Goal: Check status: Check status

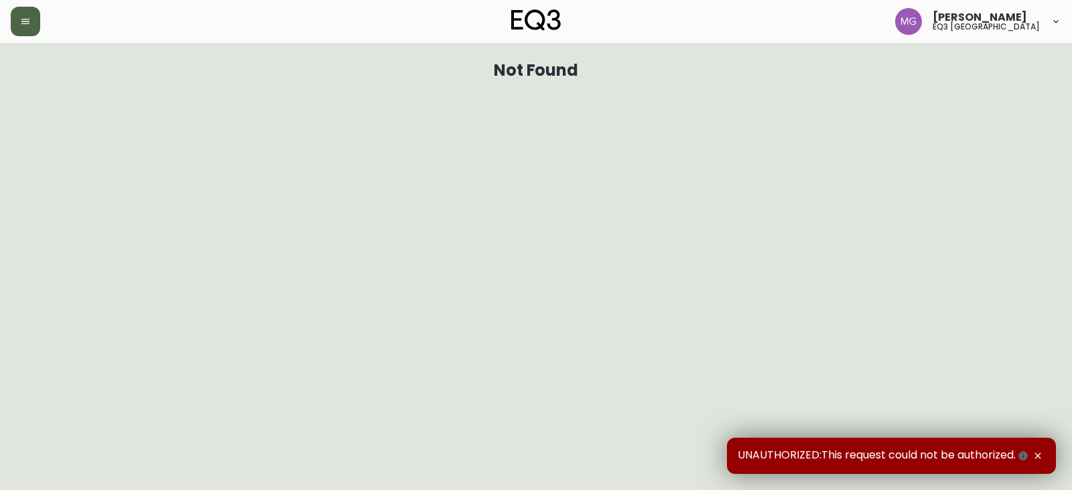
click at [29, 11] on button "button" at bounding box center [25, 21] width 29 height 29
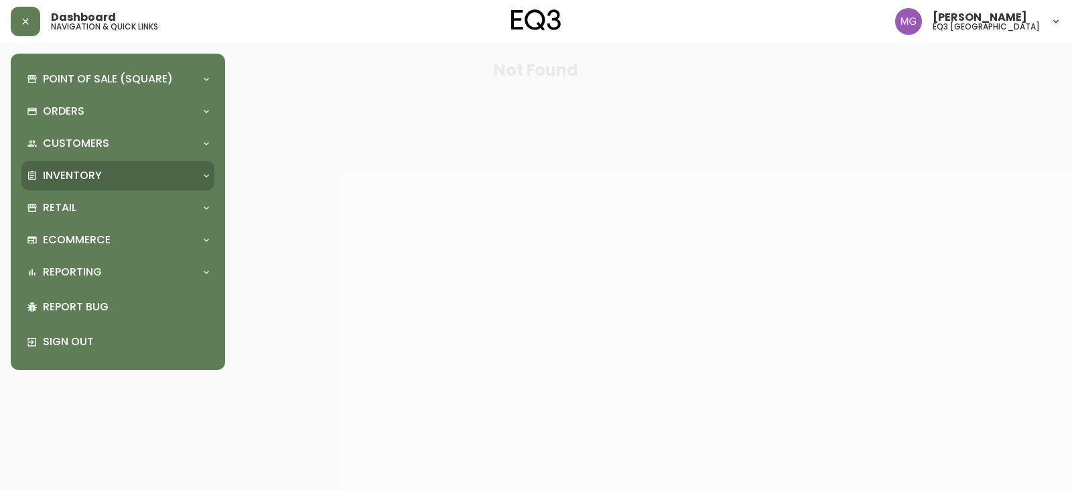
click at [58, 167] on div "Inventory" at bounding box center [117, 175] width 193 height 29
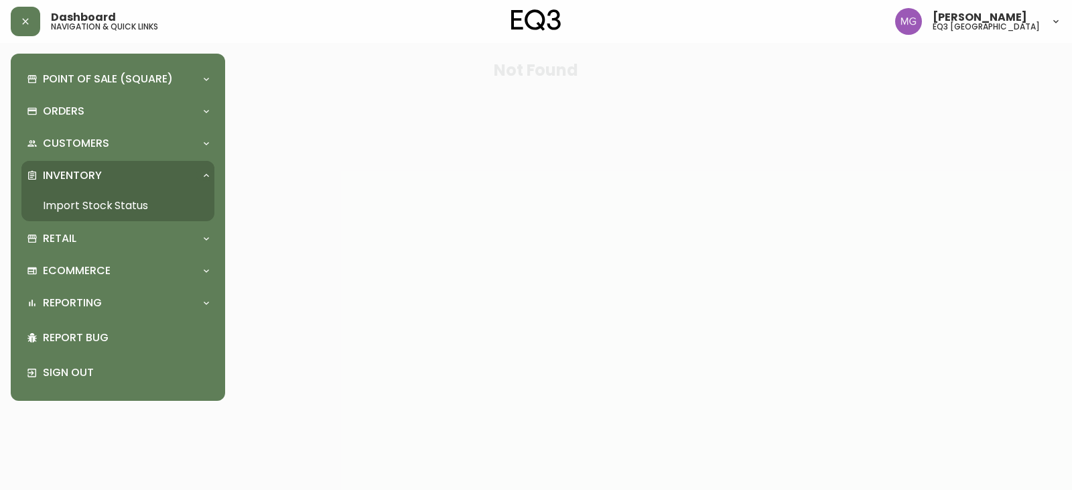
click at [64, 202] on link "Import Stock Status" at bounding box center [117, 205] width 193 height 31
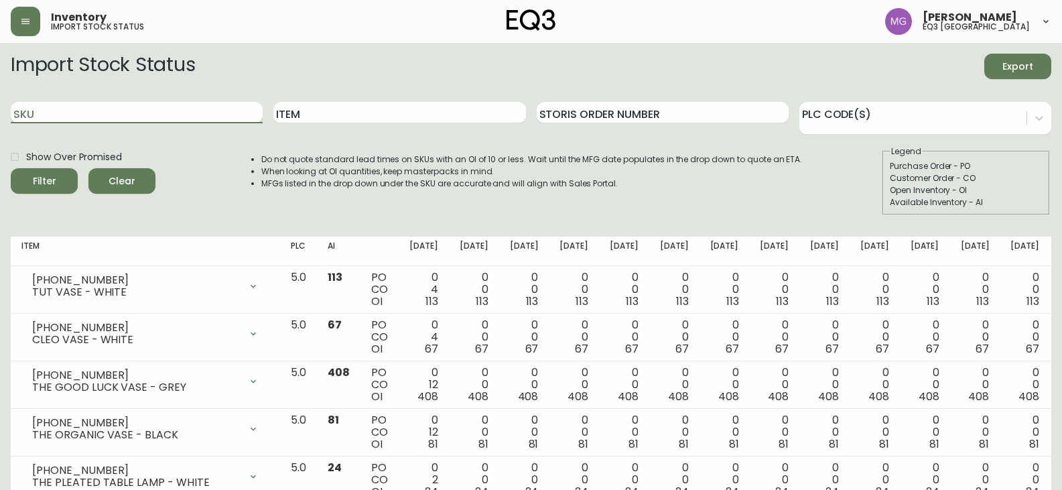
click at [137, 107] on input "SKU" at bounding box center [137, 112] width 252 height 21
paste input "[PHONE_NUMBER]"
type input "[PHONE_NUMBER]"
click at [11, 168] on button "Filter" at bounding box center [44, 180] width 67 height 25
